Goal: Information Seeking & Learning: Learn about a topic

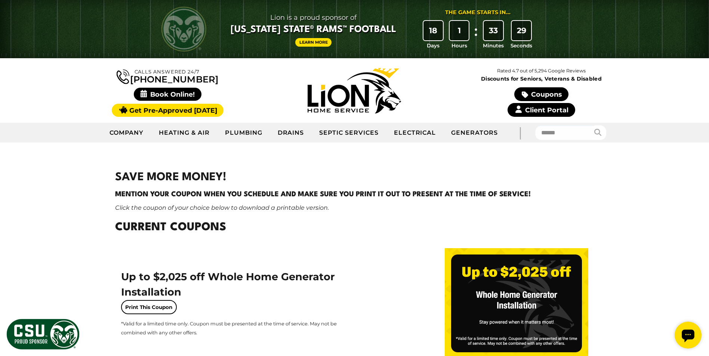
click at [554, 112] on link "Client Portal" at bounding box center [540, 110] width 67 height 14
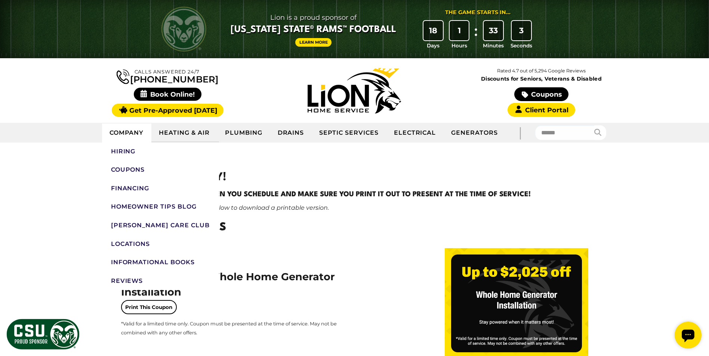
click at [118, 126] on link "Company" at bounding box center [127, 133] width 50 height 19
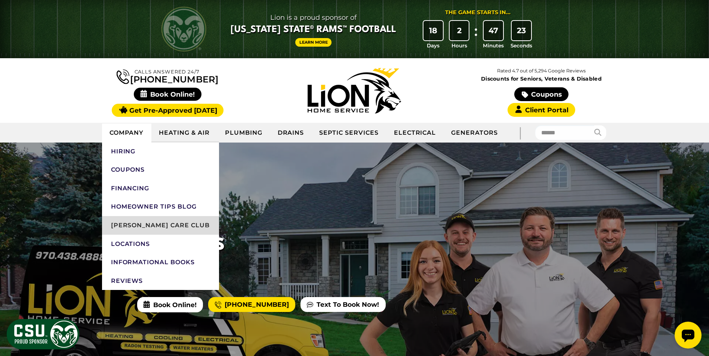
click at [154, 229] on link "[PERSON_NAME] Care Club" at bounding box center [160, 225] width 117 height 19
